Goal: Transaction & Acquisition: Purchase product/service

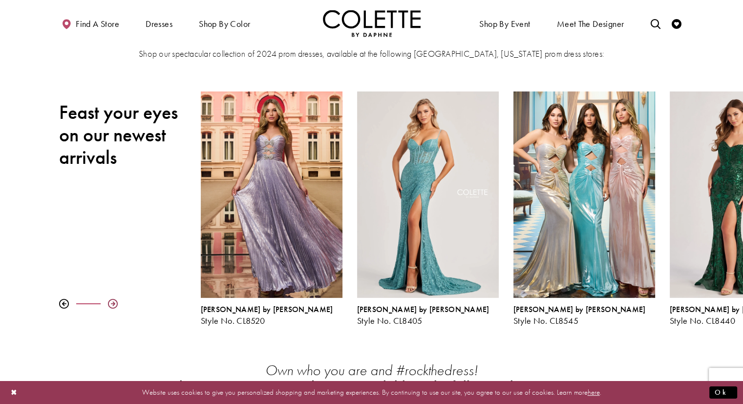
click at [113, 303] on div at bounding box center [113, 304] width 10 height 10
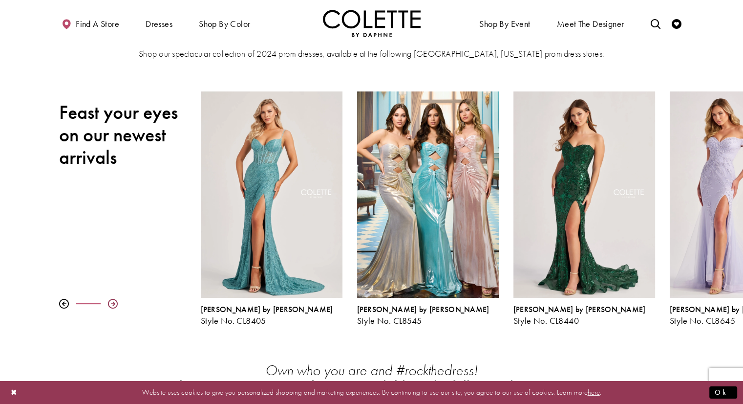
click at [113, 303] on div at bounding box center [113, 304] width 10 height 10
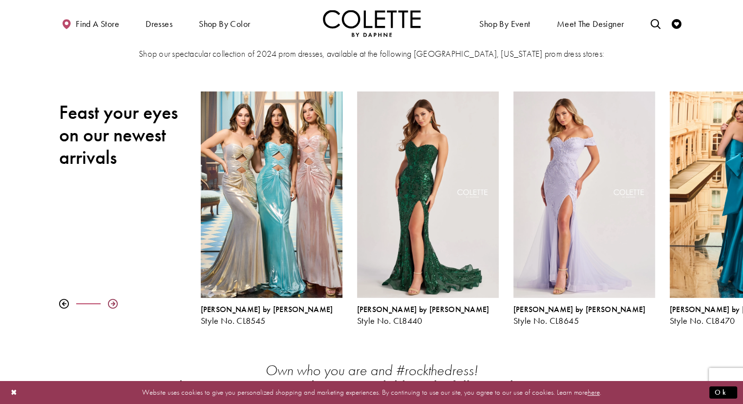
click at [113, 303] on div at bounding box center [113, 304] width 10 height 10
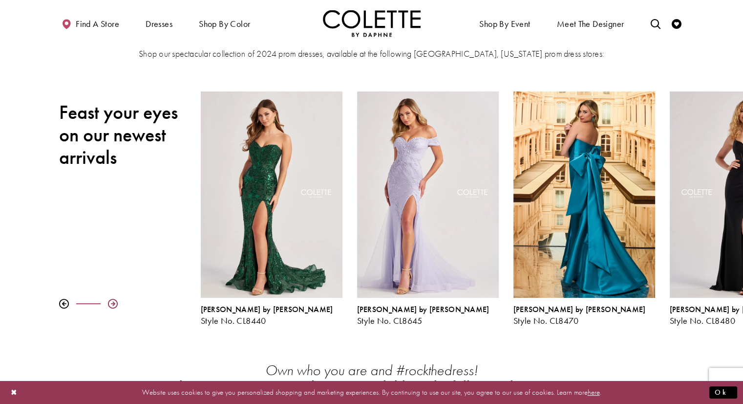
click at [113, 303] on div at bounding box center [113, 304] width 10 height 10
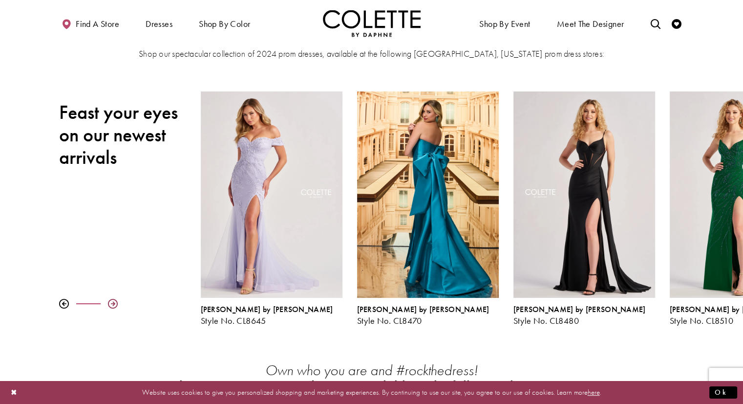
click at [113, 303] on div at bounding box center [113, 304] width 10 height 10
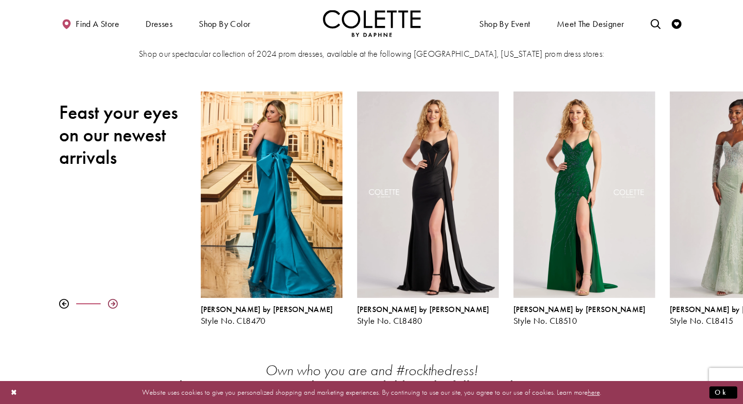
click at [113, 303] on div at bounding box center [113, 304] width 10 height 10
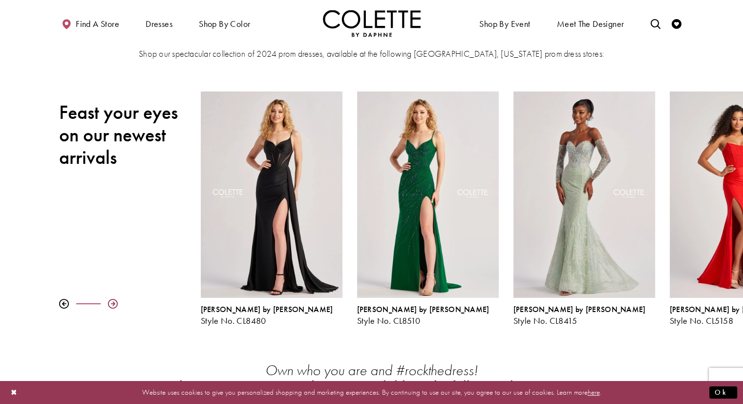
click at [113, 303] on div at bounding box center [113, 304] width 10 height 10
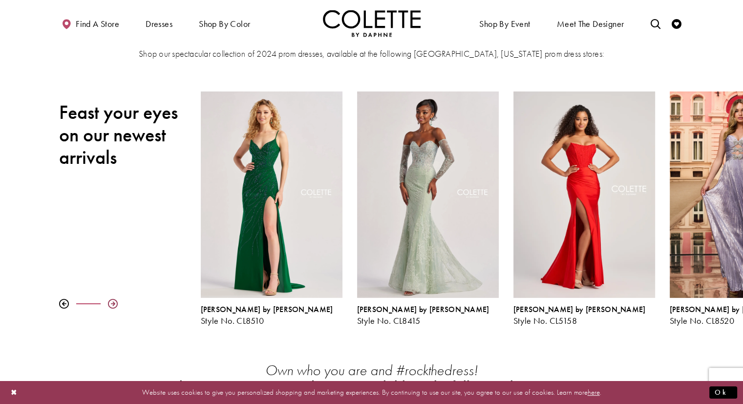
click at [113, 303] on div at bounding box center [113, 304] width 10 height 10
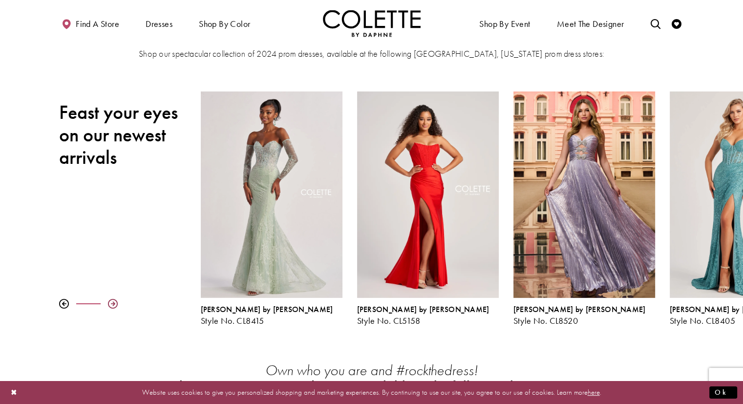
click at [113, 303] on div at bounding box center [113, 304] width 10 height 10
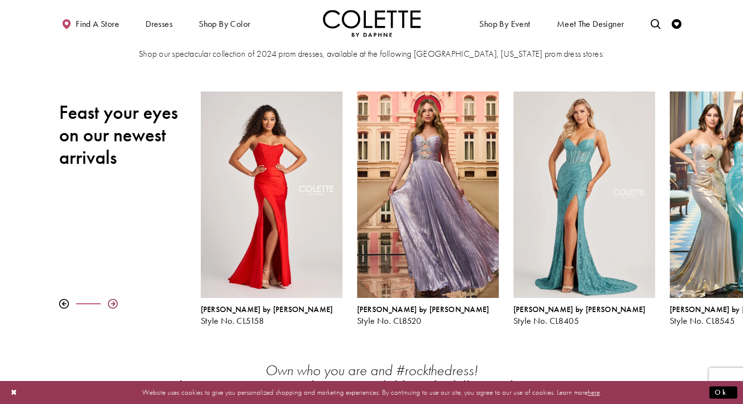
click at [113, 303] on div at bounding box center [113, 304] width 10 height 10
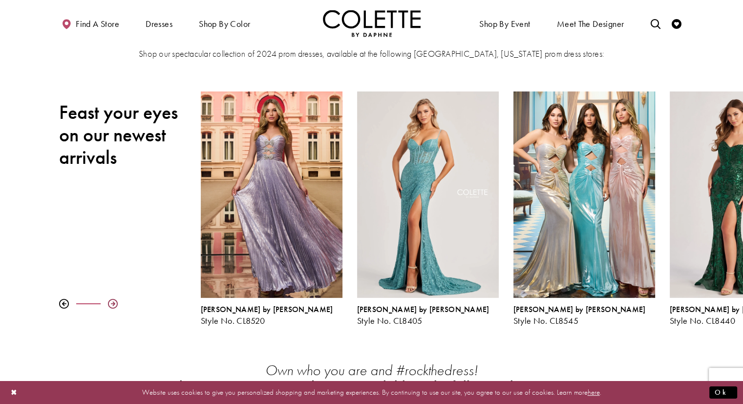
click at [113, 303] on div at bounding box center [113, 304] width 10 height 10
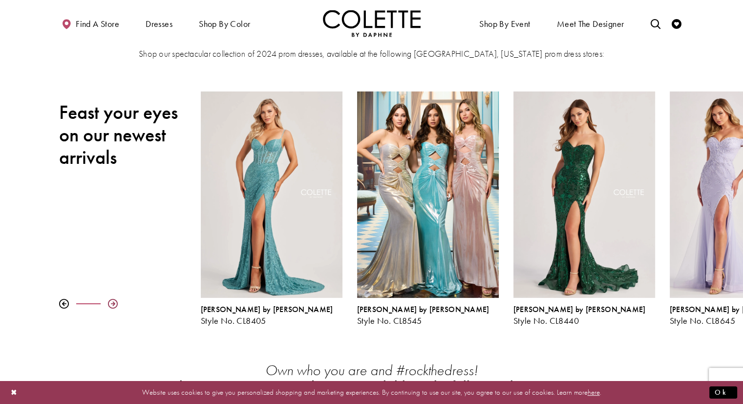
click at [113, 303] on div at bounding box center [113, 304] width 10 height 10
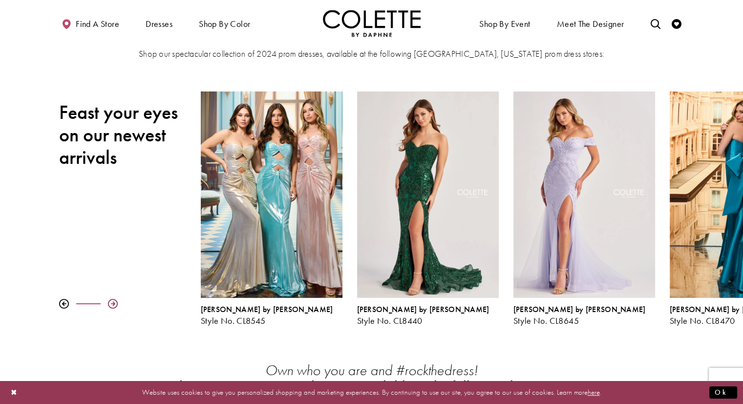
click at [113, 303] on div at bounding box center [113, 304] width 10 height 10
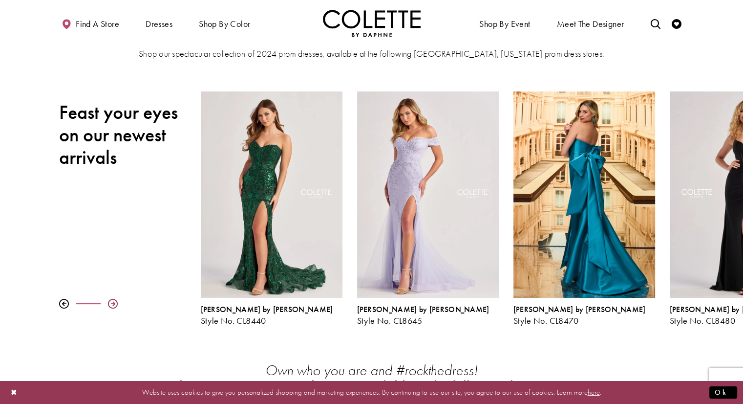
click at [113, 303] on div at bounding box center [113, 304] width 10 height 10
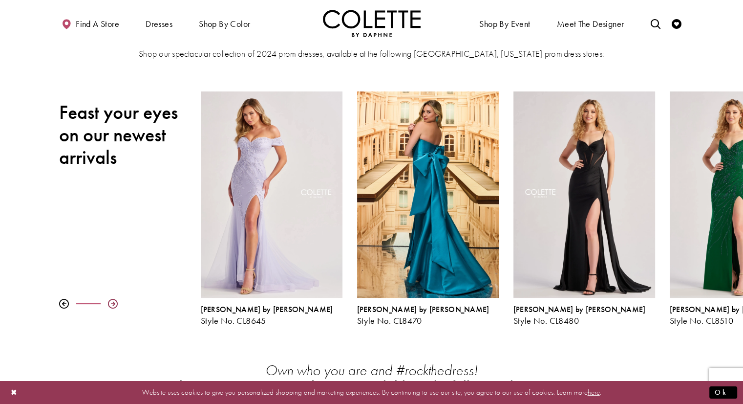
click at [113, 303] on div at bounding box center [113, 304] width 10 height 10
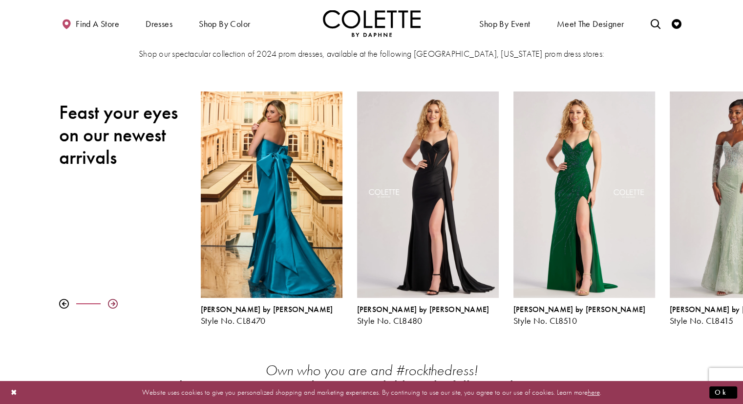
click at [113, 303] on div at bounding box center [113, 304] width 10 height 10
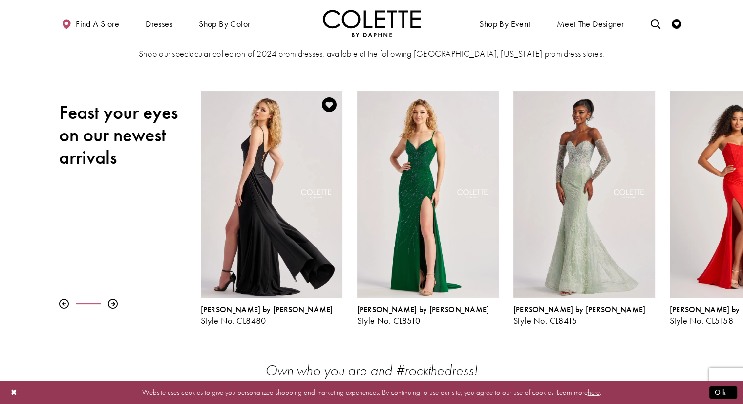
drag, startPoint x: 113, startPoint y: 303, endPoint x: 274, endPoint y: 258, distance: 167.0
click at [274, 258] on div "Pause autoplay Previous Slide Next Slide 0 1 2 3 4 5 6 7 8 9 Colette by Daphne …" at bounding box center [472, 208] width 543 height 249
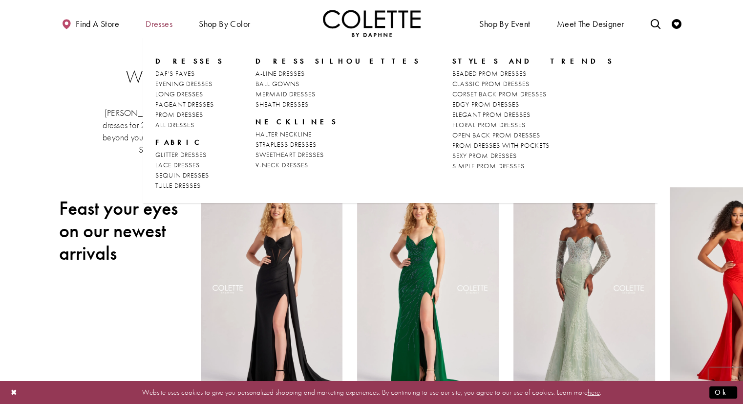
click at [162, 22] on span "Dresses" at bounding box center [159, 24] width 27 height 10
click at [453, 93] on span "CORSET BACK PROM DRESSES" at bounding box center [500, 93] width 94 height 9
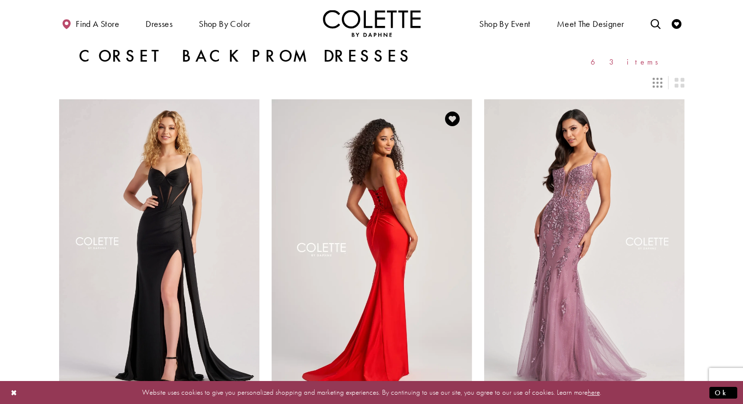
scroll to position [87, 0]
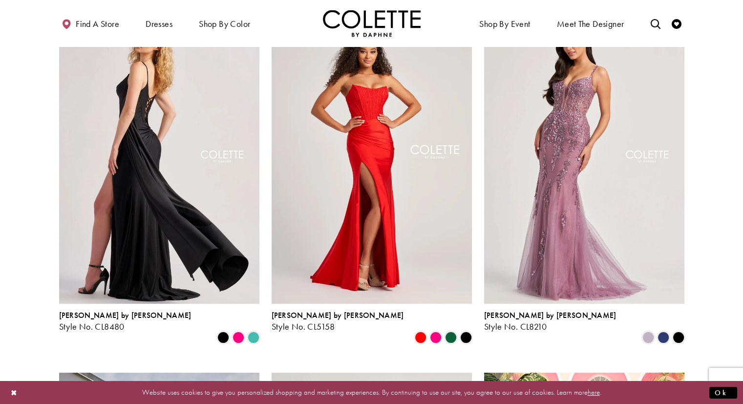
click at [196, 252] on img "Visit Colette by Daphne Style No. CL8480 Page" at bounding box center [159, 157] width 200 height 291
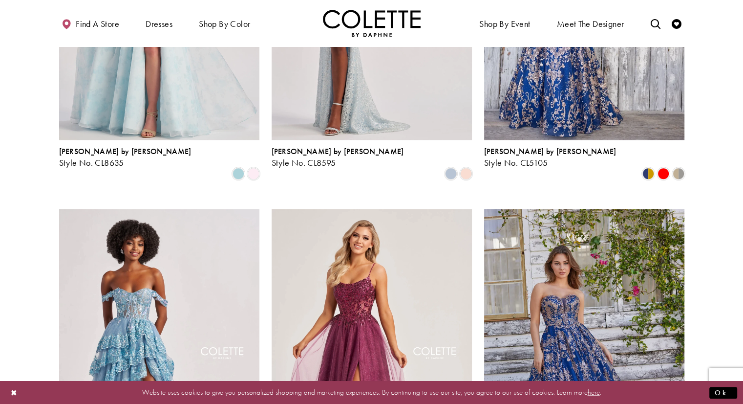
scroll to position [969, 0]
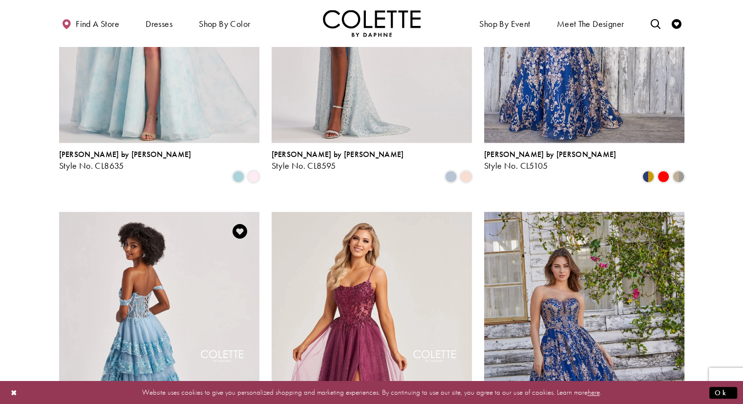
click at [183, 270] on img "Visit Colette by Daphne Style No. CL8690 Page" at bounding box center [159, 357] width 200 height 291
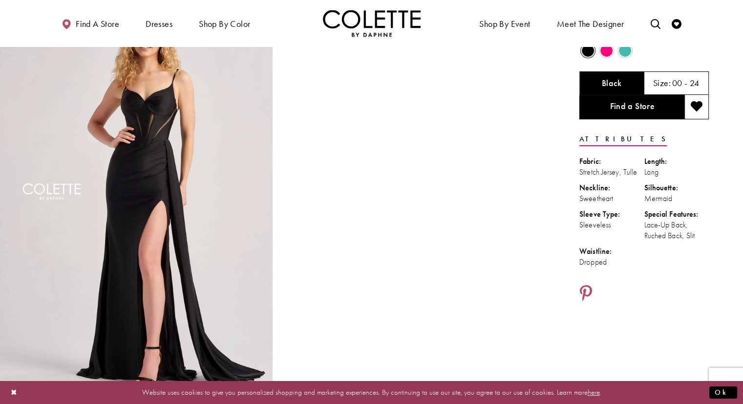
scroll to position [19, 0]
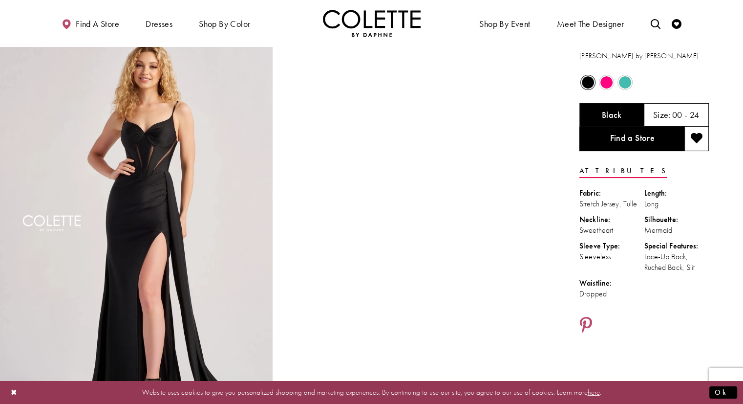
click at [582, 112] on div "Black" at bounding box center [612, 114] width 65 height 23
drag, startPoint x: 613, startPoint y: 118, endPoint x: 628, endPoint y: 107, distance: 18.5
click at [628, 107] on div "Black" at bounding box center [612, 114] width 65 height 23
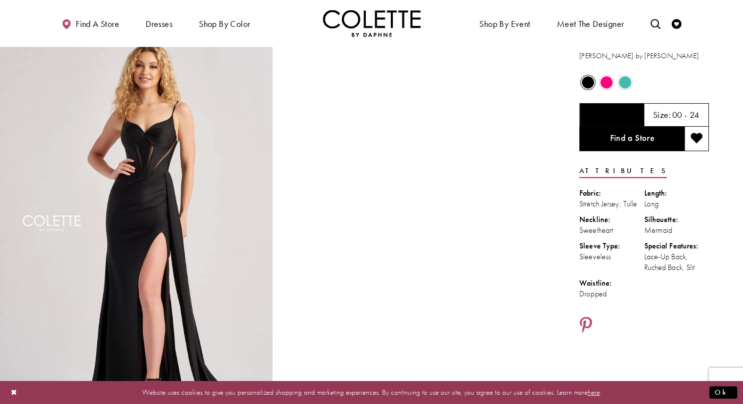
click at [622, 114] on div "Black" at bounding box center [612, 114] width 65 height 23
drag, startPoint x: 196, startPoint y: 10, endPoint x: 8, endPoint y: -13, distance: 189.1
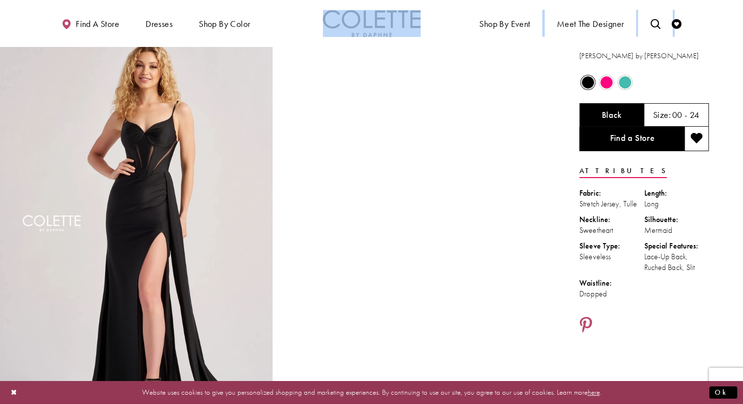
click at [338, 191] on div at bounding box center [414, 231] width 273 height 409
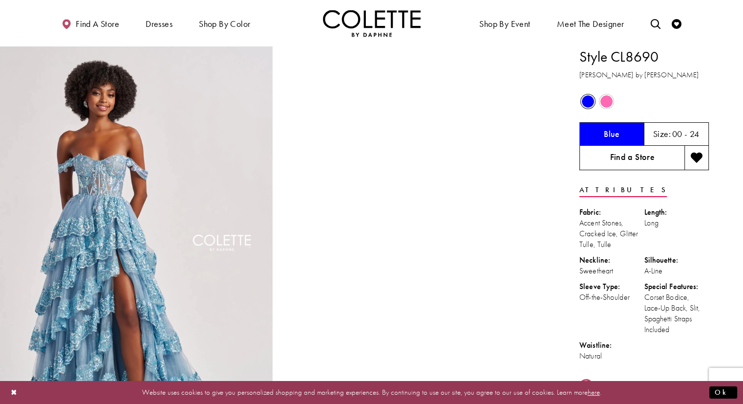
drag, startPoint x: 0, startPoint y: 0, endPoint x: 649, endPoint y: 149, distance: 665.9
click at [649, 149] on link "Find a Store" at bounding box center [632, 158] width 105 height 24
